Goal: Use online tool/utility: Utilize a website feature to perform a specific function

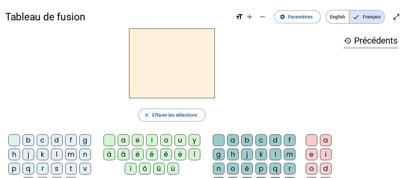
click at [29, 139] on div "b" at bounding box center [29, 140] width 12 height 12
click at [122, 139] on div "a" at bounding box center [124, 140] width 12 height 12
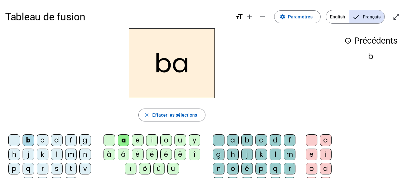
click at [135, 139] on div "e" at bounding box center [138, 140] width 12 height 12
click at [166, 142] on div "o" at bounding box center [166, 140] width 12 height 12
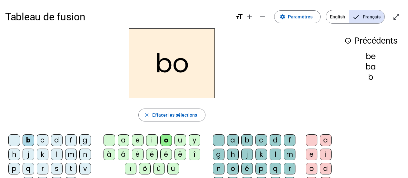
click at [177, 141] on div "u" at bounding box center [180, 140] width 12 height 12
click at [56, 167] on div "s" at bounding box center [57, 168] width 12 height 12
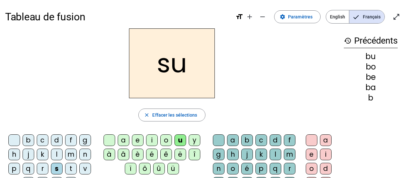
click at [69, 167] on div "t" at bounding box center [71, 168] width 12 height 12
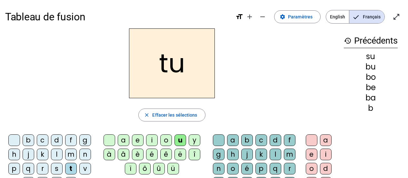
click at [84, 168] on div "v" at bounding box center [85, 168] width 12 height 12
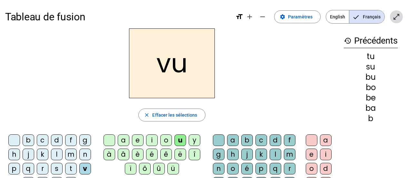
click at [394, 15] on mat-icon "open_in_full" at bounding box center [396, 17] width 8 height 8
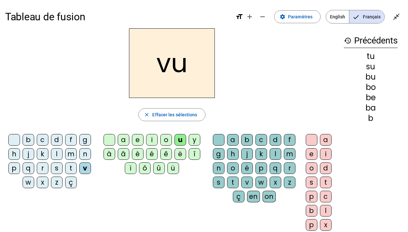
click at [14, 171] on div "p" at bounding box center [14, 168] width 12 height 12
click at [59, 141] on div "d" at bounding box center [57, 140] width 12 height 12
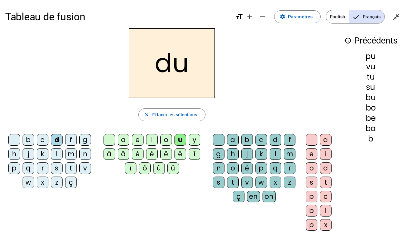
click at [151, 139] on div "i" at bounding box center [152, 140] width 12 height 12
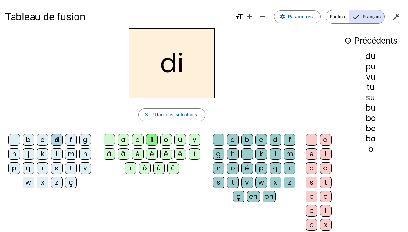
click at [163, 140] on div "o" at bounding box center [166, 140] width 12 height 12
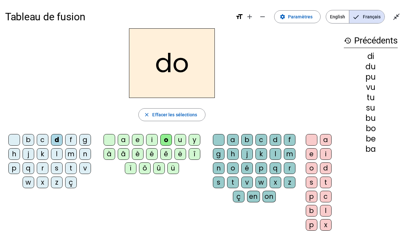
click at [122, 139] on div "a" at bounding box center [124, 140] width 12 height 12
click at [59, 152] on div "l" at bounding box center [57, 154] width 12 height 12
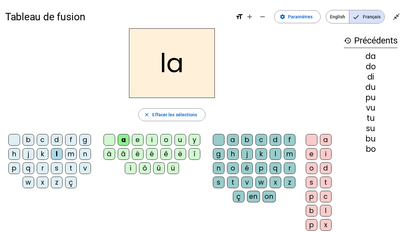
click at [138, 142] on div "e" at bounding box center [138, 140] width 12 height 12
click at [152, 141] on div "i" at bounding box center [152, 140] width 12 height 12
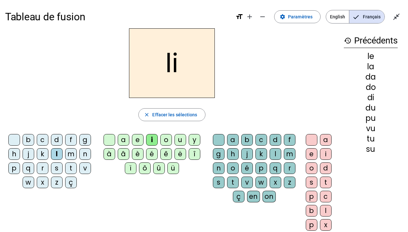
click at [166, 142] on div "o" at bounding box center [166, 140] width 12 height 12
click at [179, 144] on div "u" at bounding box center [180, 140] width 12 height 12
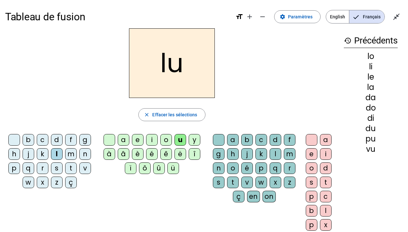
click at [42, 170] on div "r" at bounding box center [43, 168] width 12 height 12
click at [121, 139] on div "a" at bounding box center [124, 140] width 12 height 12
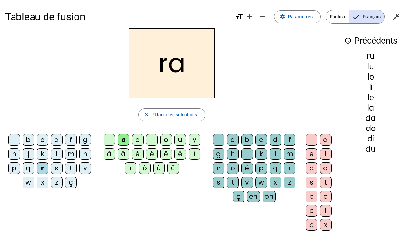
click at [152, 138] on div "i" at bounding box center [152, 140] width 12 height 12
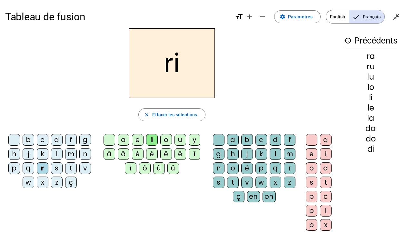
click at [169, 139] on div "o" at bounding box center [166, 140] width 12 height 12
click at [180, 141] on div "u" at bounding box center [180, 140] width 12 height 12
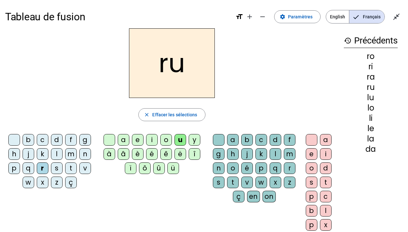
click at [125, 139] on div "a" at bounding box center [124, 140] width 12 height 12
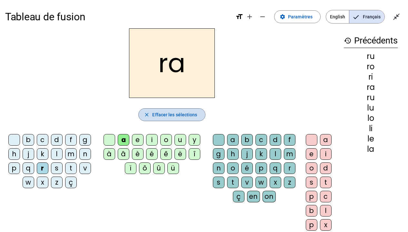
click at [145, 116] on mat-icon "close" at bounding box center [147, 115] width 6 height 6
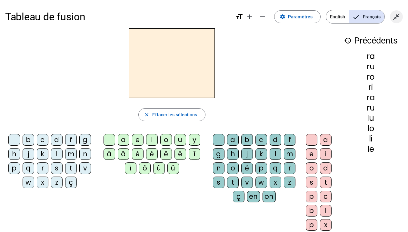
click at [396, 15] on mat-icon "close_fullscreen" at bounding box center [396, 17] width 8 height 8
